Goal: Check status

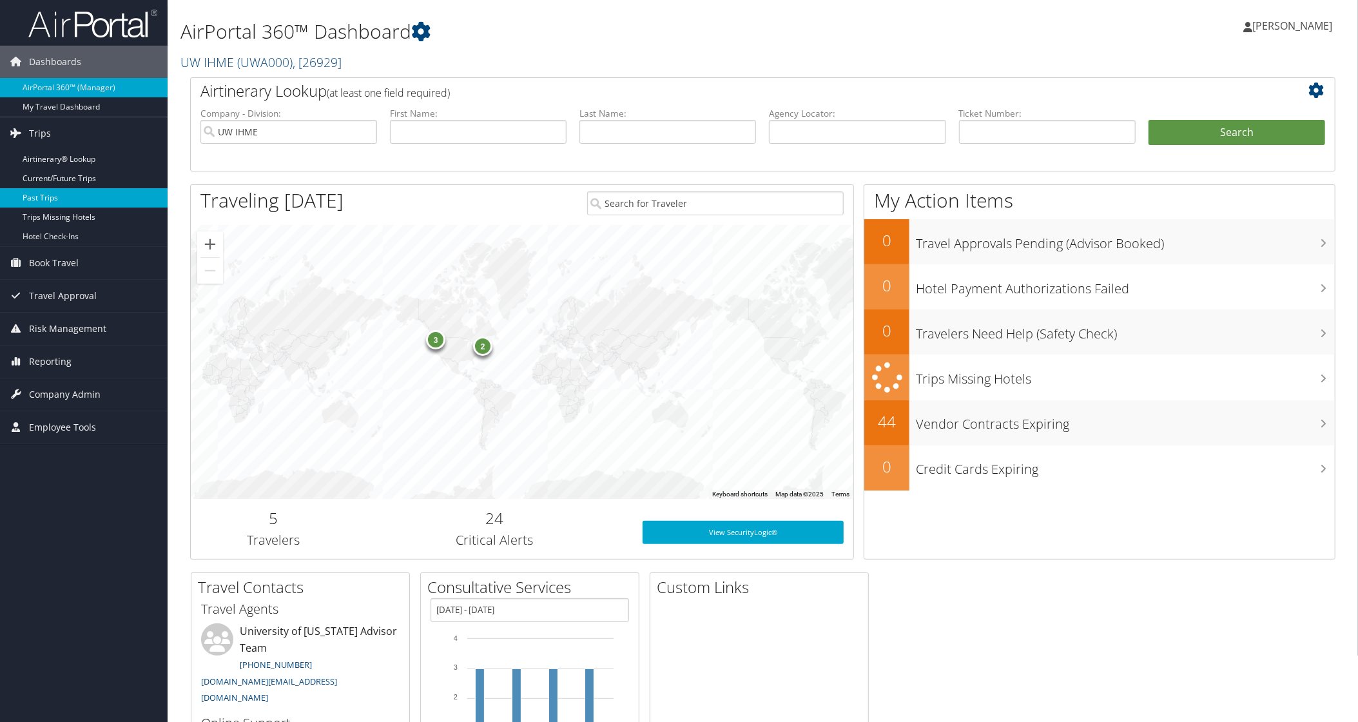
click at [46, 197] on link "Past Trips" at bounding box center [84, 197] width 168 height 19
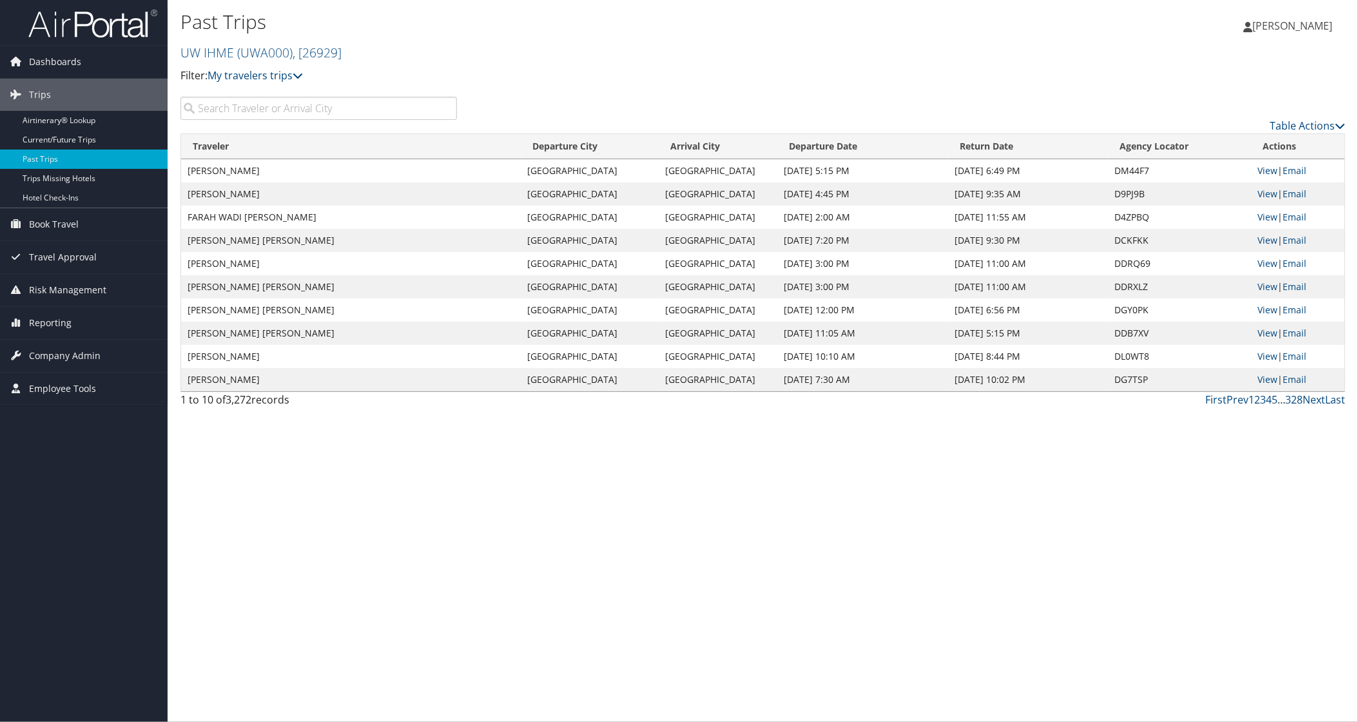
click at [372, 107] on input "search" at bounding box center [318, 108] width 276 height 23
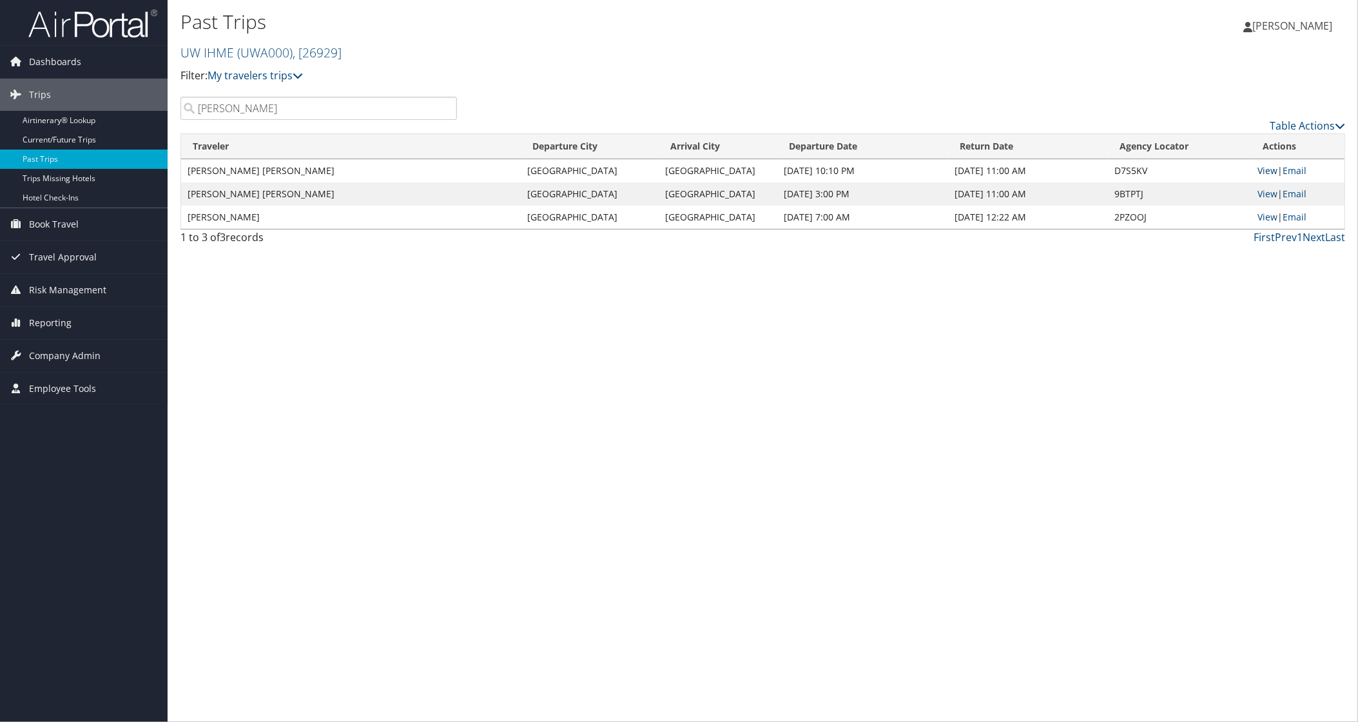
type input "yvonne"
click at [1267, 171] on link "View" at bounding box center [1267, 170] width 20 height 12
